Goal: Task Accomplishment & Management: Manage account settings

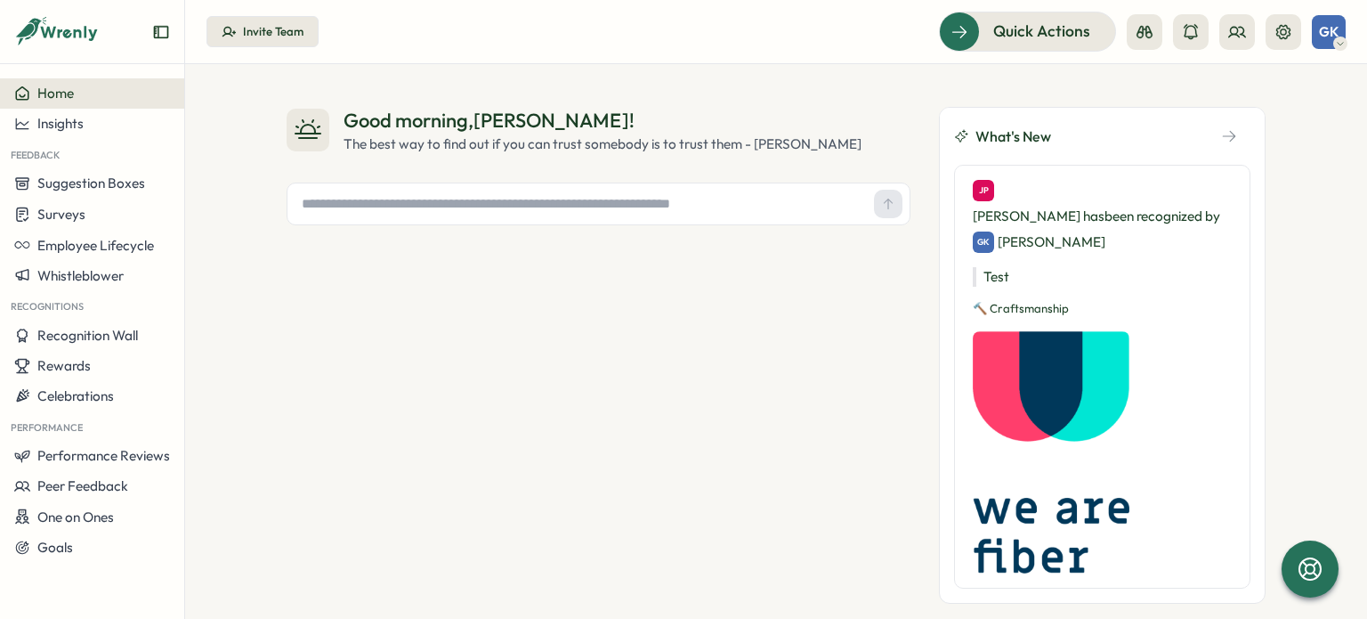
click at [1340, 28] on div "GK" at bounding box center [1329, 32] width 34 height 34
click at [1284, 33] on icon at bounding box center [1284, 32] width 18 height 18
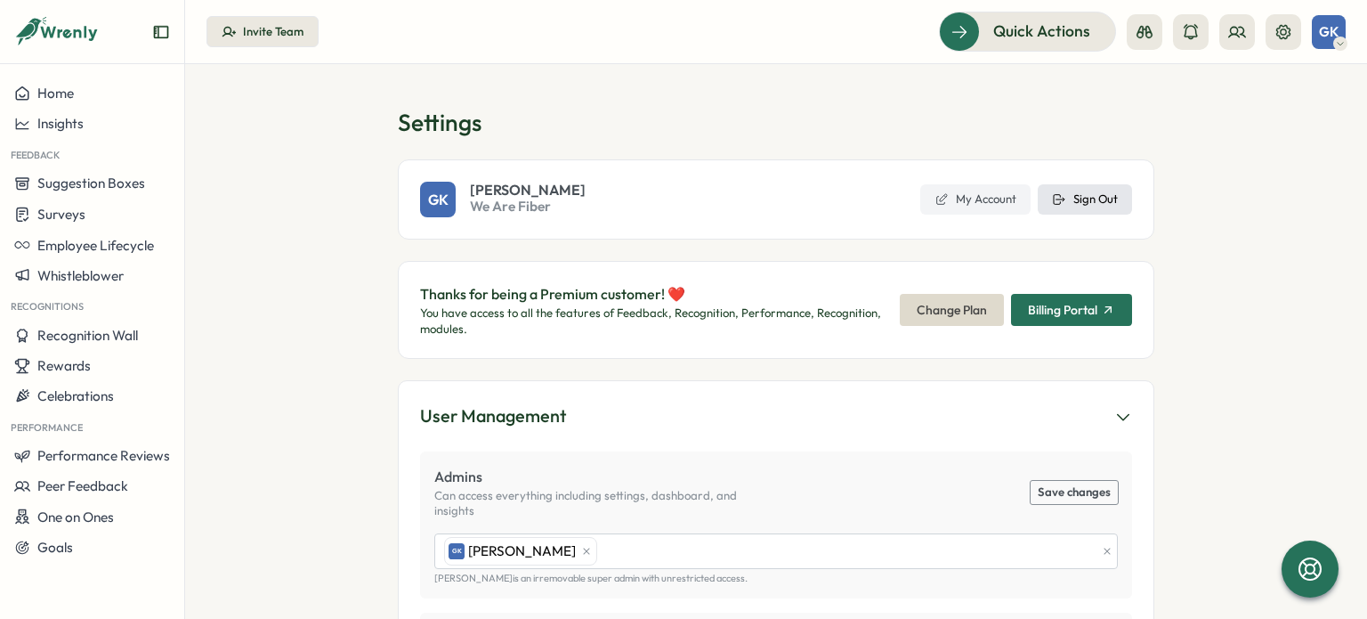
click at [1111, 197] on span "Sign Out" at bounding box center [1096, 199] width 45 height 16
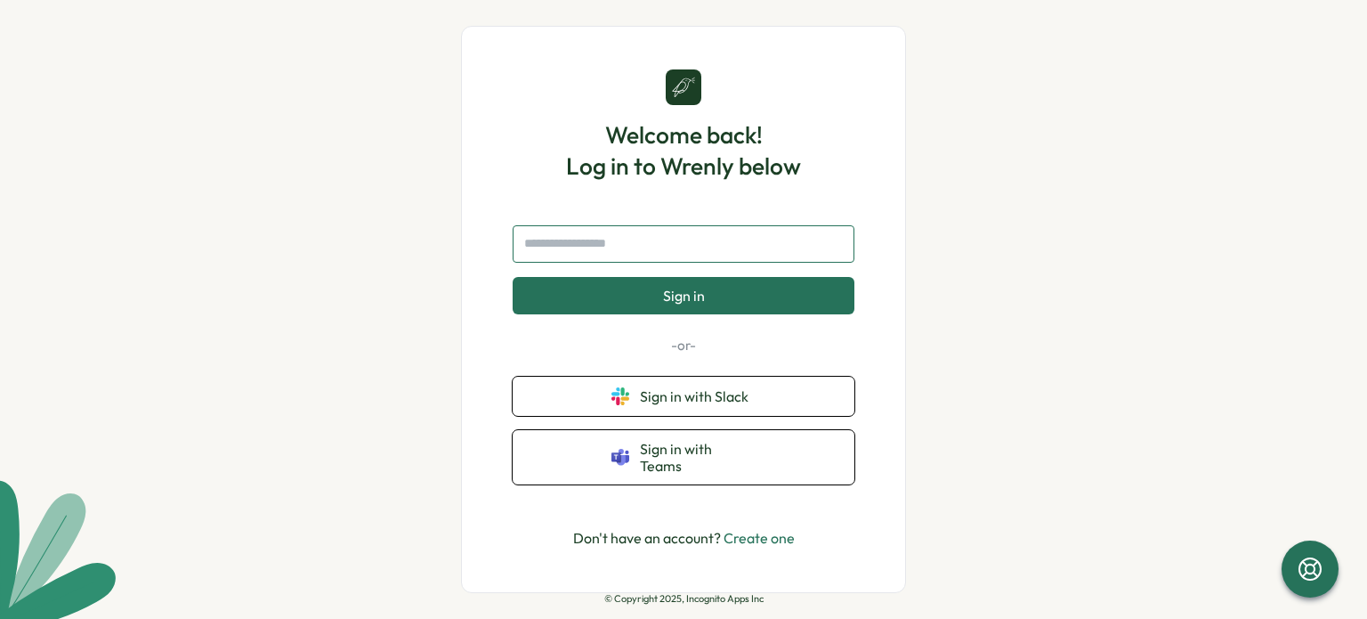
click at [668, 239] on input "text" at bounding box center [684, 243] width 342 height 37
click at [786, 535] on link "Create one" at bounding box center [759, 538] width 71 height 18
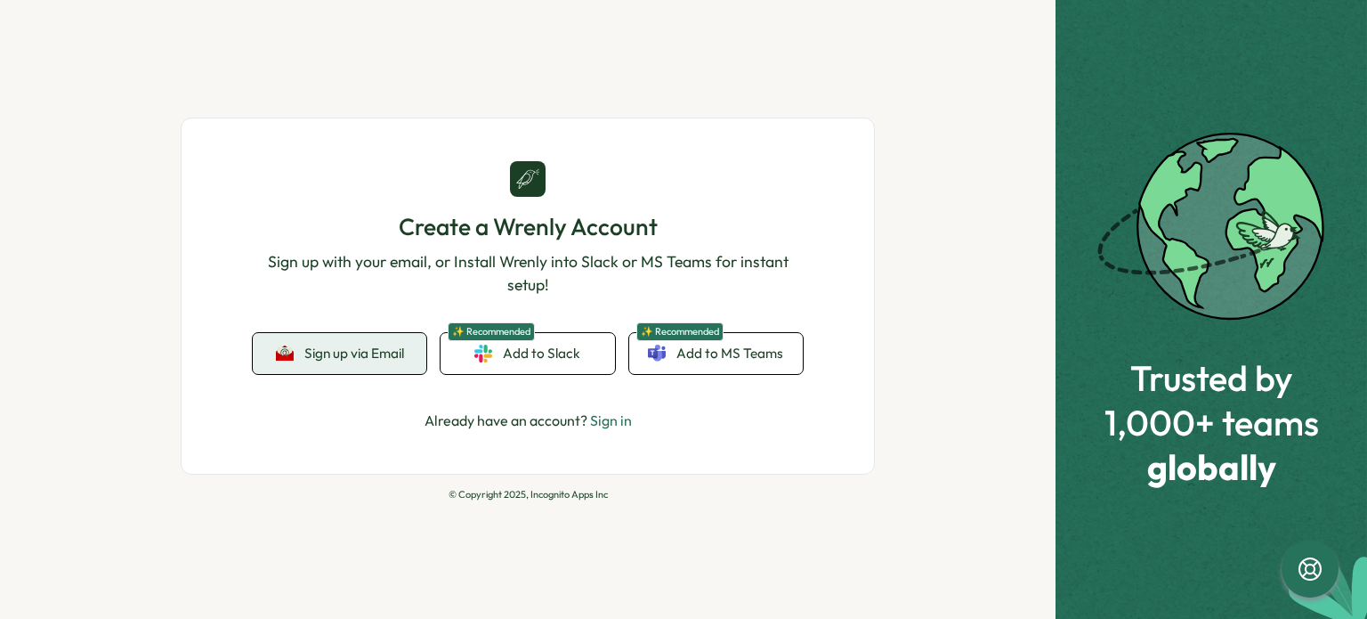
click at [359, 356] on span "Sign up via Email" at bounding box center [354, 353] width 100 height 16
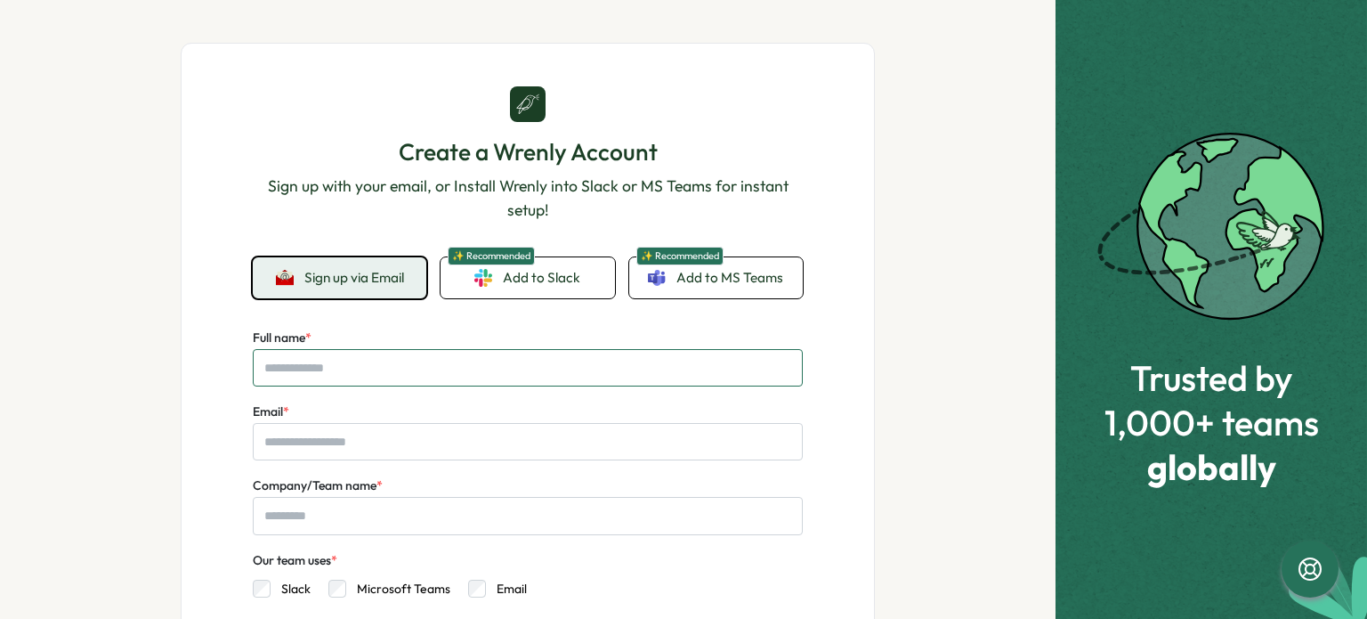
click at [359, 356] on input "Full name *" at bounding box center [528, 367] width 550 height 37
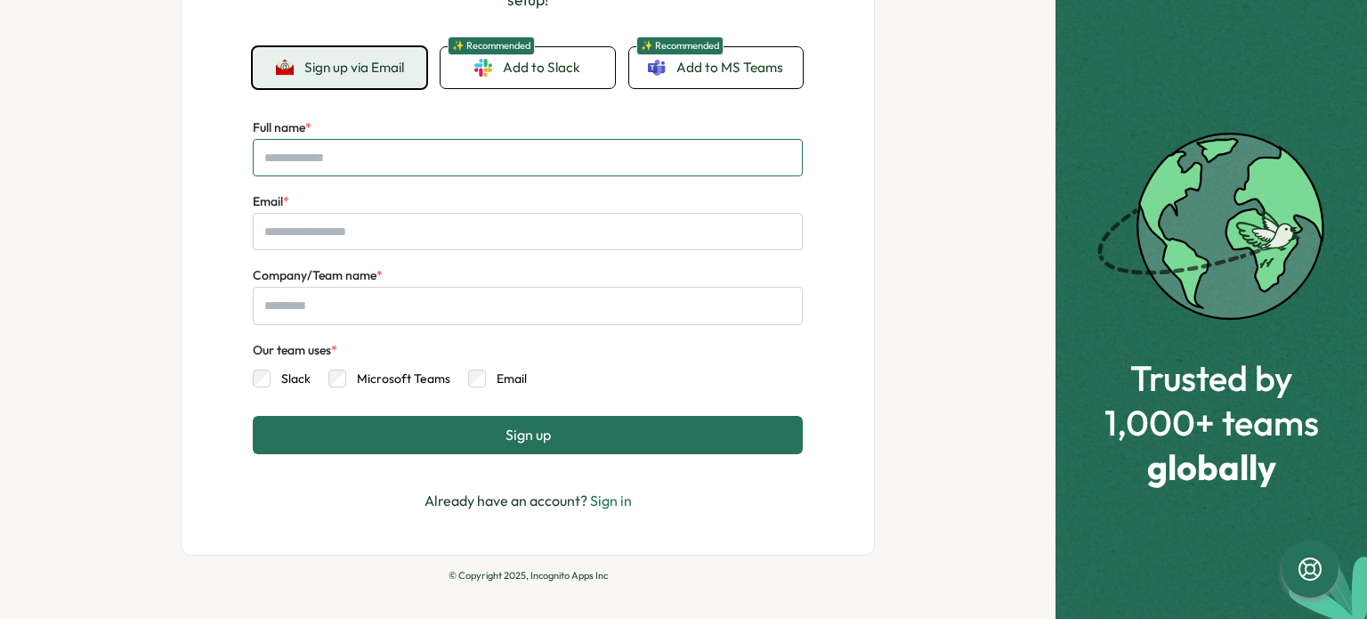
scroll to position [215, 0]
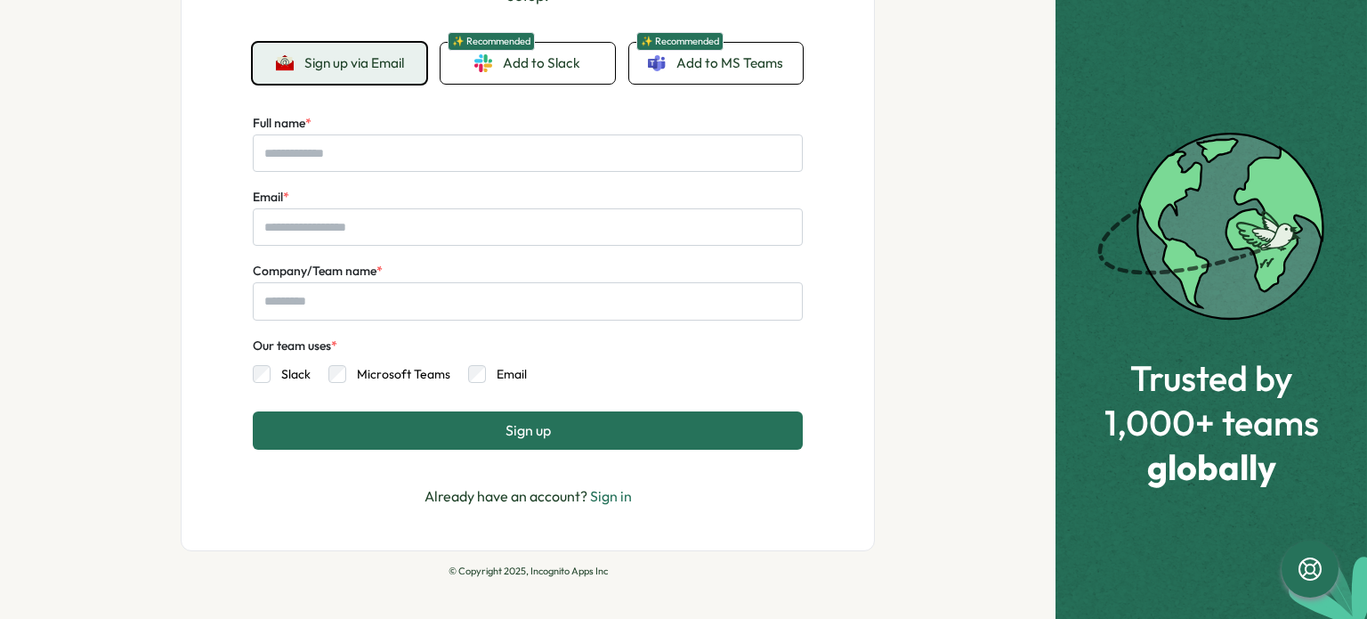
click at [944, 332] on div "Create a Wrenly Account Sign up with your email, or Install Wrenly into Slack o…" at bounding box center [528, 309] width 1056 height 619
